Goal: Use online tool/utility: Utilize a website feature to perform a specific function

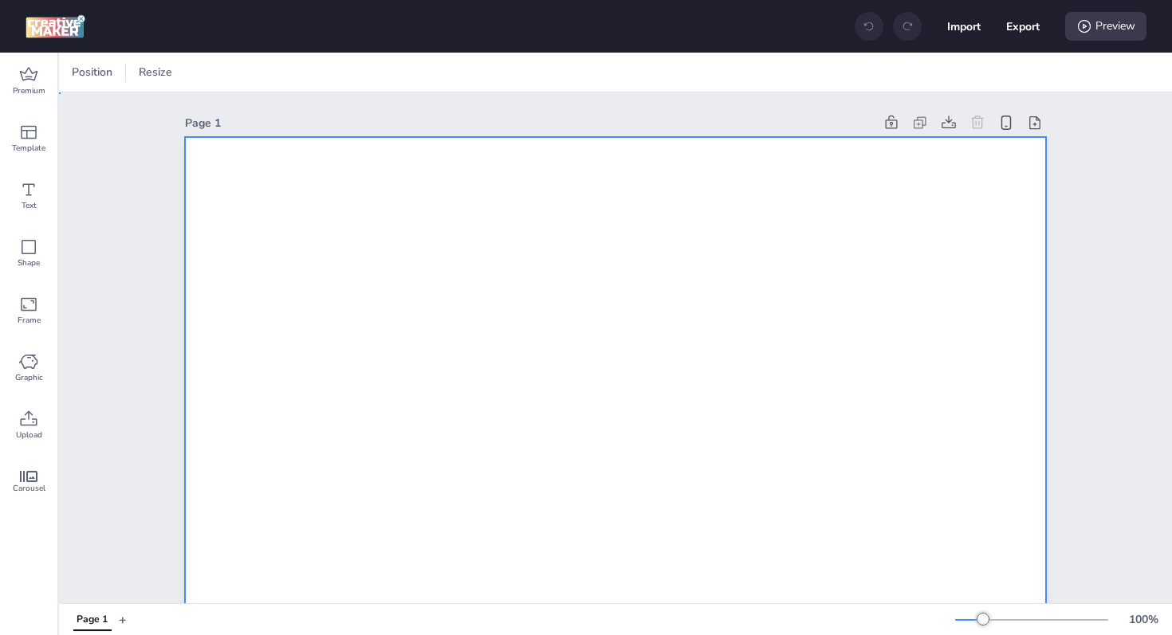
click at [29, 425] on icon at bounding box center [29, 418] width 17 height 15
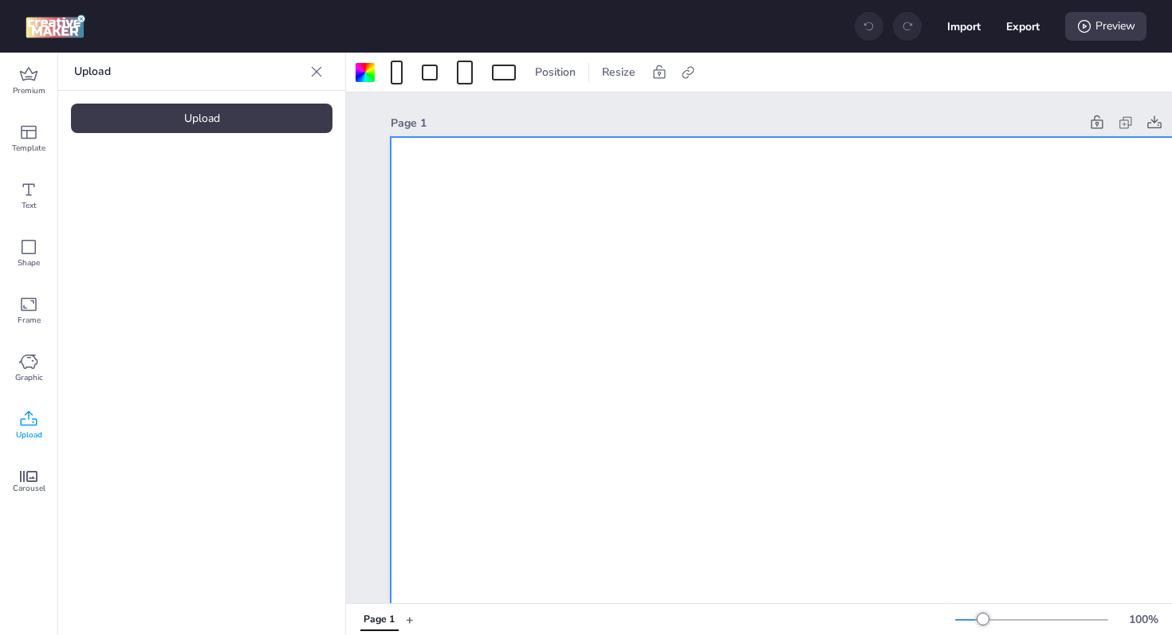
click at [178, 114] on div "Upload" at bounding box center [201, 118] width 261 height 29
click at [154, 223] on img at bounding box center [134, 222] width 97 height 17
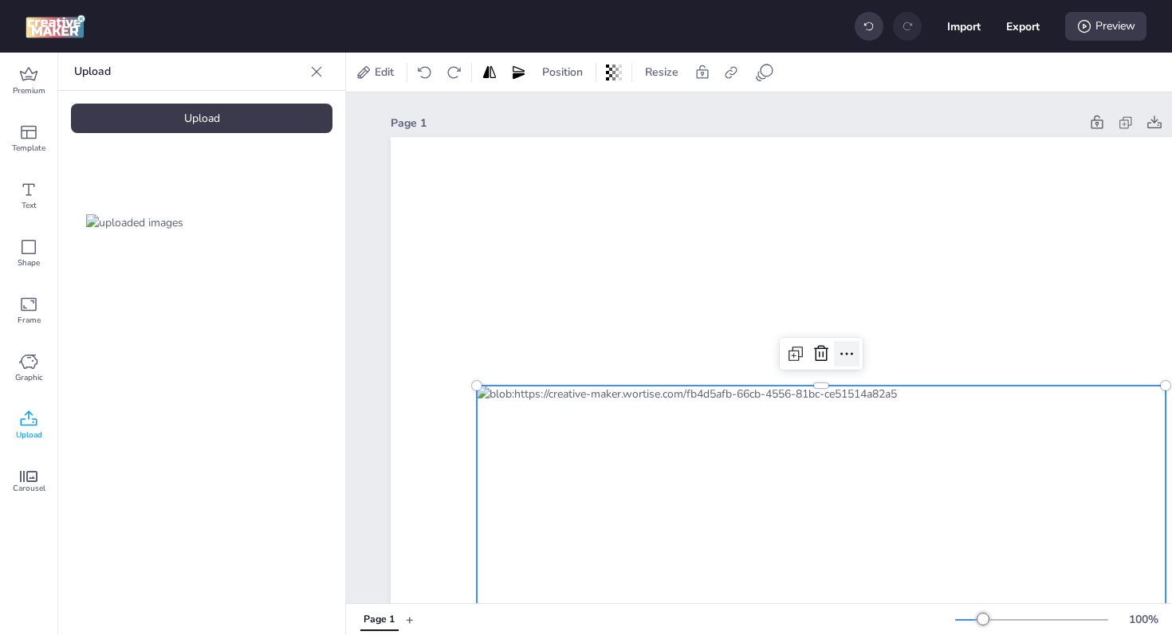
click at [849, 356] on icon at bounding box center [846, 353] width 19 height 19
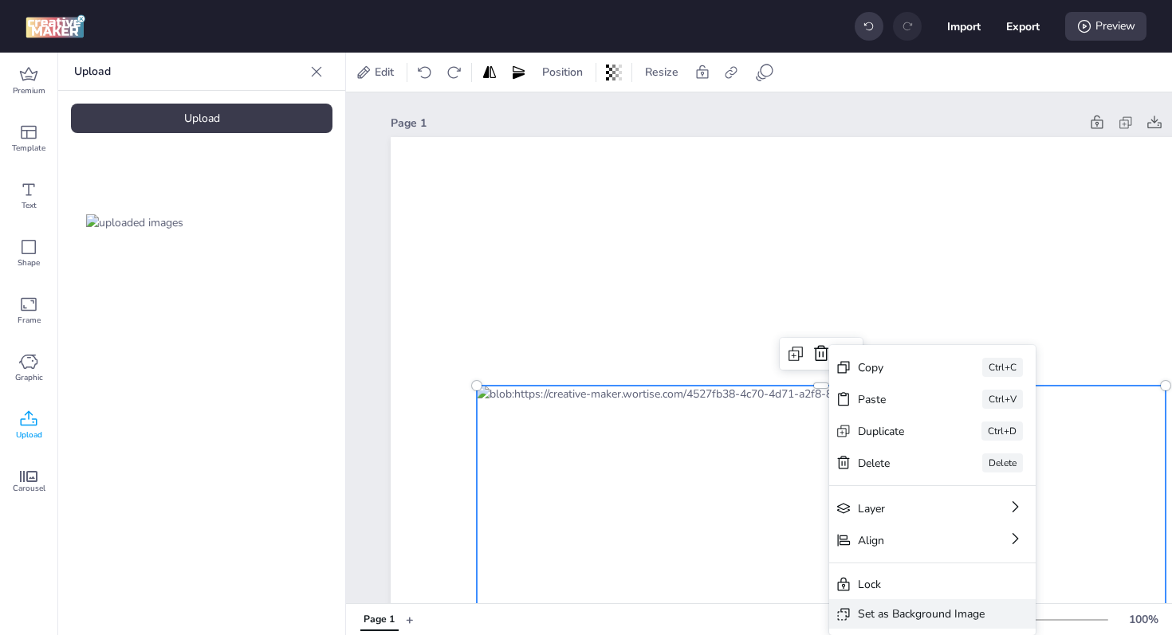
click at [883, 606] on div "Set as Background Image" at bounding box center [921, 614] width 127 height 17
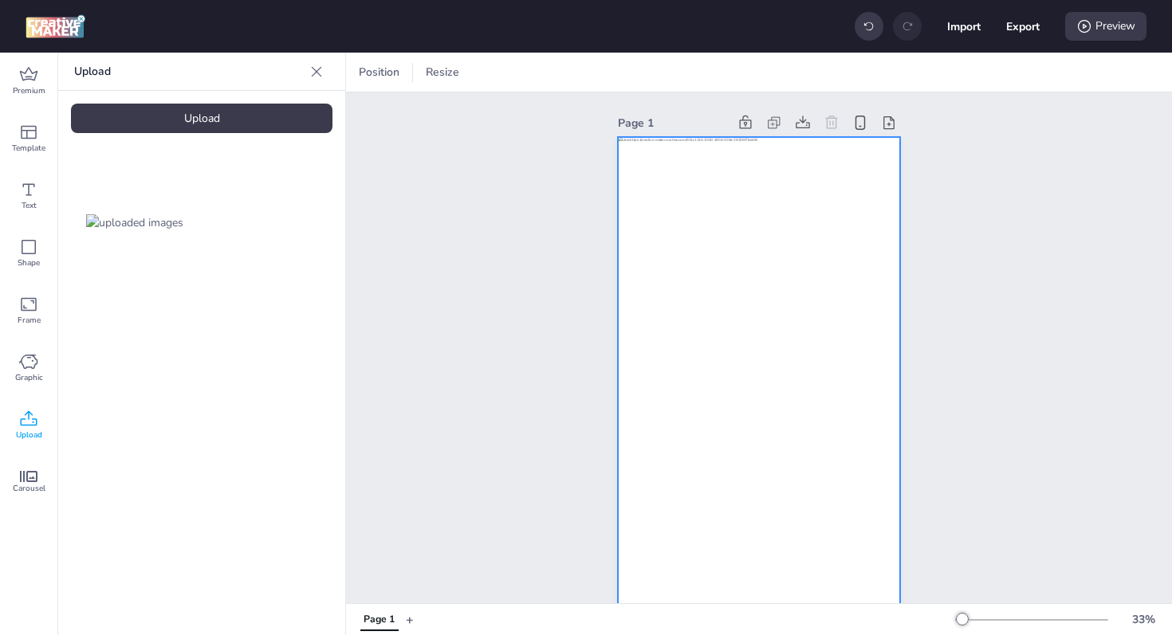
click at [870, 337] on div at bounding box center [759, 387] width 282 height 501
click at [906, 74] on icon at bounding box center [907, 72] width 12 height 12
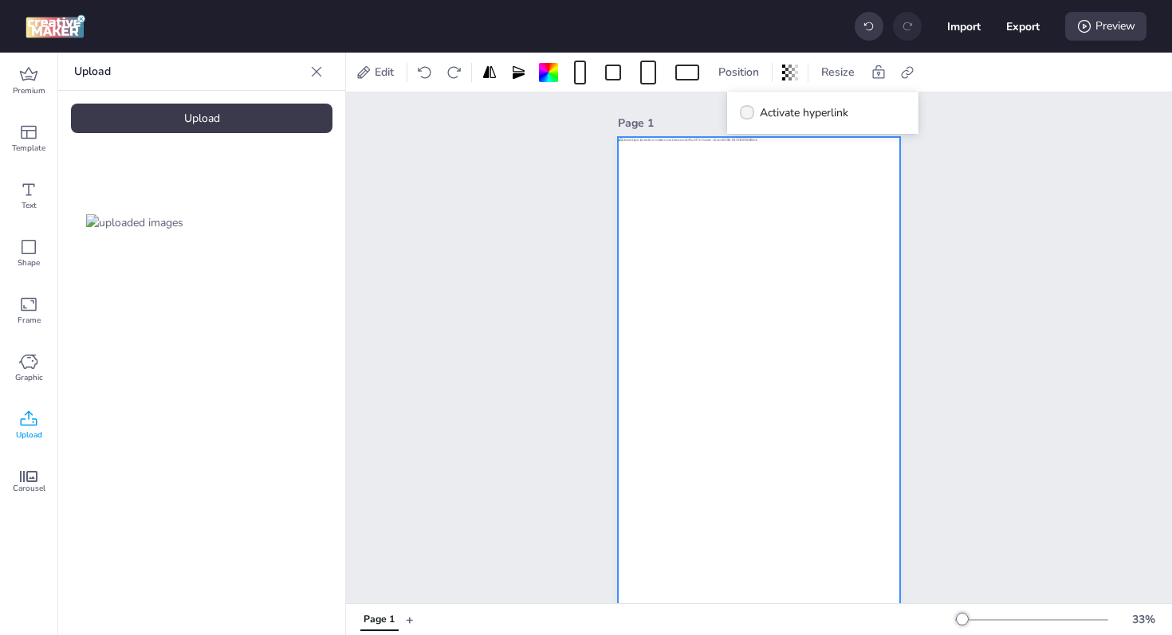
click at [792, 110] on span "Activate hyperlink" at bounding box center [804, 112] width 88 height 17
click at [749, 114] on input "Activate hyperlink" at bounding box center [744, 119] width 10 height 10
checkbox input "true"
click at [1071, 167] on div "Page 1" at bounding box center [759, 374] width 826 height 565
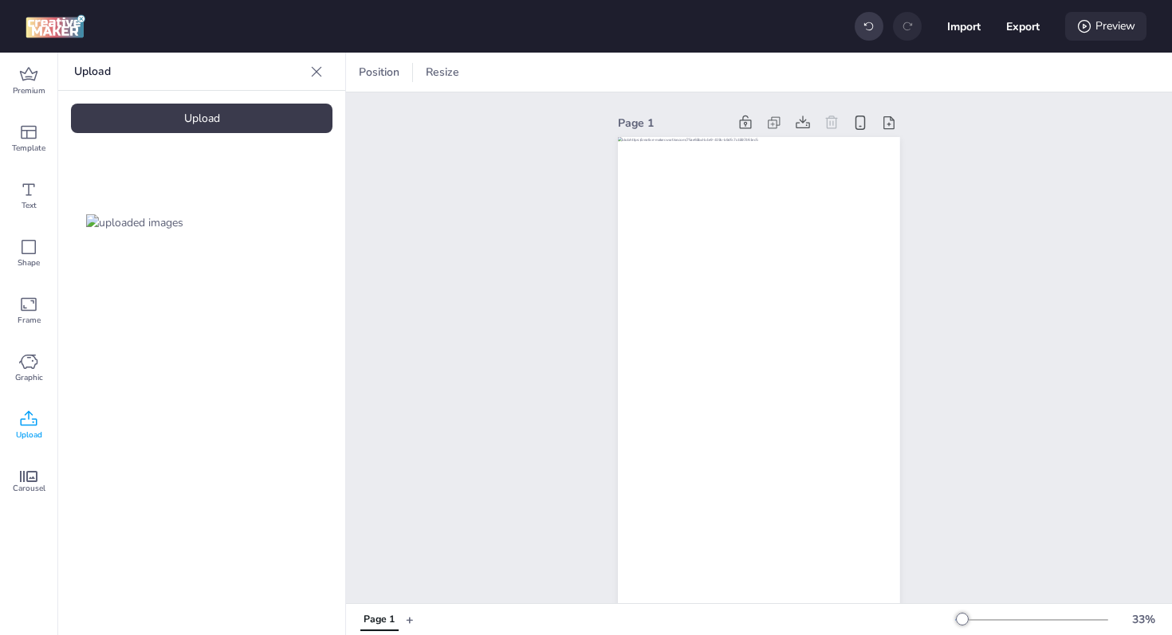
click at [1106, 21] on div "Preview" at bounding box center [1105, 26] width 81 height 29
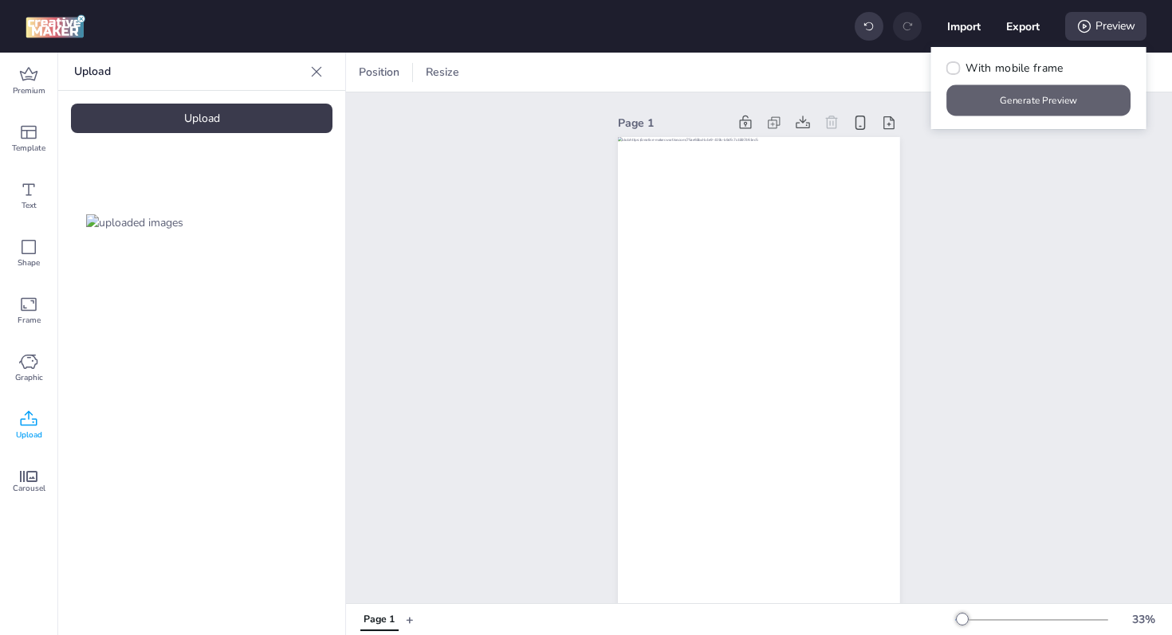
click at [1037, 89] on button "Generate Preview" at bounding box center [1039, 100] width 184 height 31
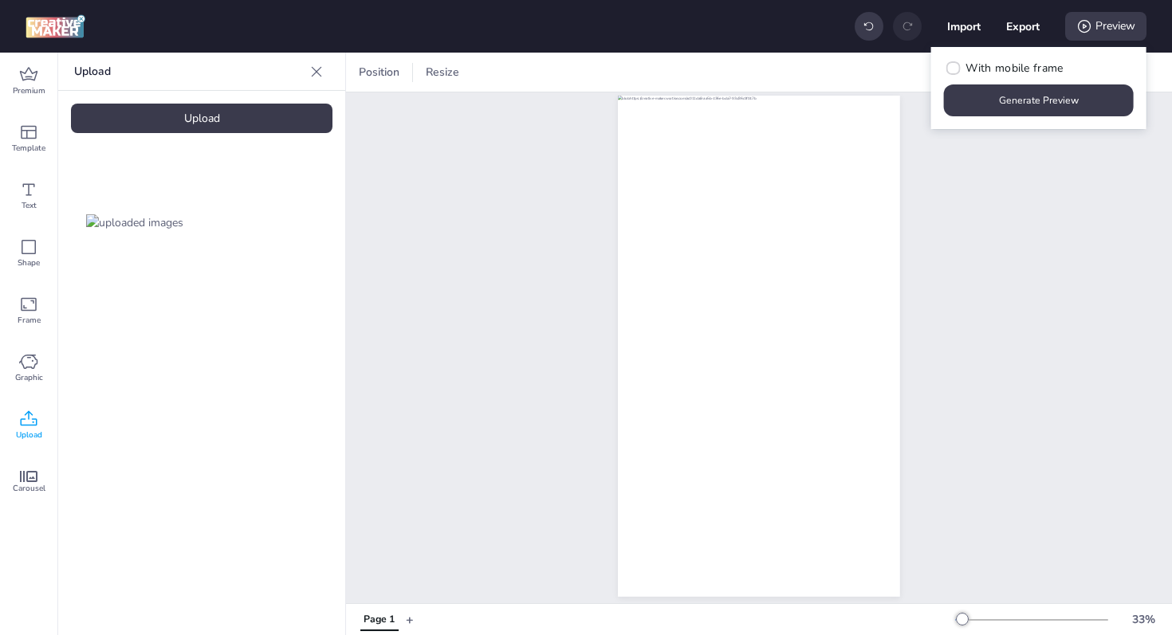
scroll to position [41, 0]
click at [1020, 258] on div "Page 1" at bounding box center [759, 334] width 826 height 565
